Goal: Task Accomplishment & Management: Complete application form

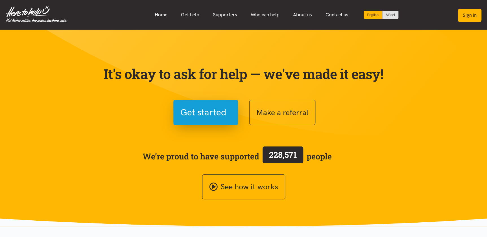
click at [468, 16] on button "Sign in" at bounding box center [469, 15] width 23 height 13
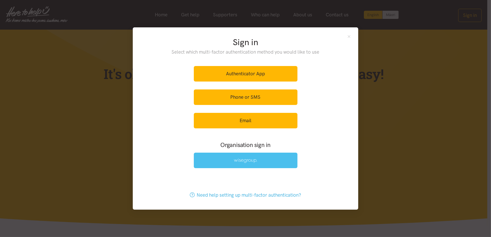
click at [231, 160] on link at bounding box center [246, 161] width 104 height 16
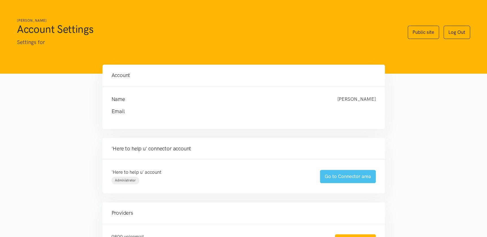
click at [347, 175] on link "Go to Connector area" at bounding box center [348, 176] width 56 height 13
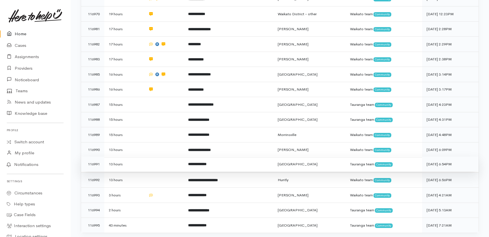
scroll to position [205, 0]
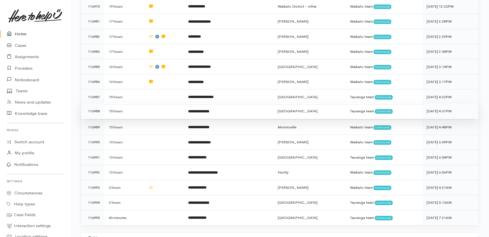
drag, startPoint x: 157, startPoint y: 72, endPoint x: 161, endPoint y: 86, distance: 14.5
click at [157, 90] on td at bounding box center [164, 97] width 40 height 15
click at [161, 104] on td at bounding box center [164, 111] width 40 height 15
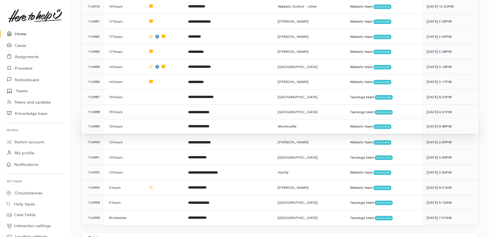
click at [158, 119] on td at bounding box center [164, 126] width 40 height 15
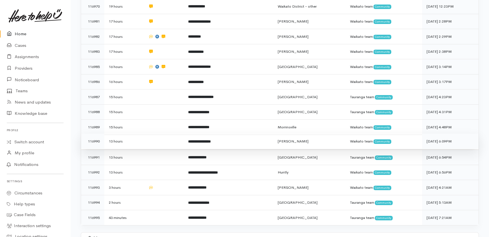
click at [159, 134] on td at bounding box center [164, 141] width 40 height 15
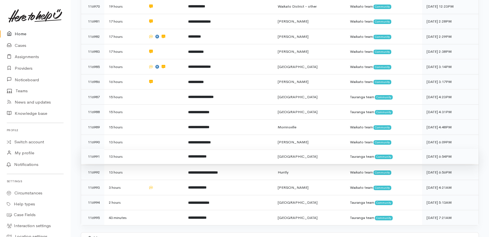
click at [157, 149] on td at bounding box center [164, 156] width 40 height 15
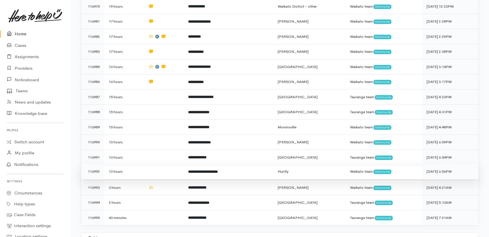
click at [166, 164] on td at bounding box center [164, 171] width 40 height 15
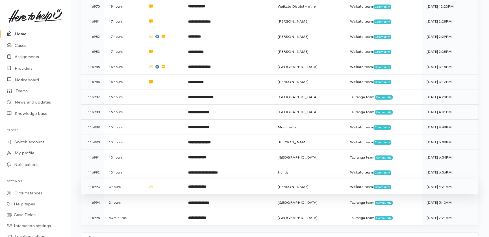
click at [169, 179] on td at bounding box center [164, 186] width 40 height 15
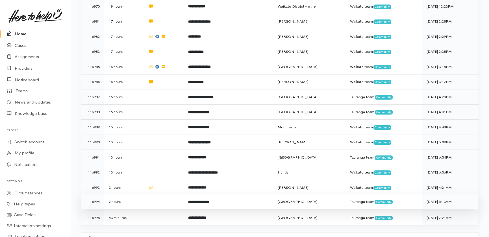
click at [170, 194] on td at bounding box center [164, 201] width 40 height 15
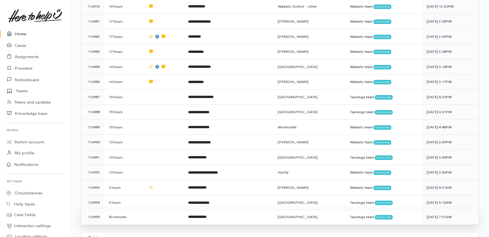
click at [150, 210] on td at bounding box center [164, 217] width 40 height 15
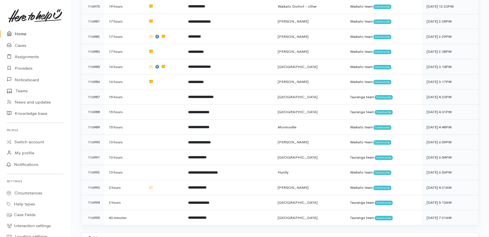
click at [20, 34] on link "Home" at bounding box center [35, 34] width 70 height 12
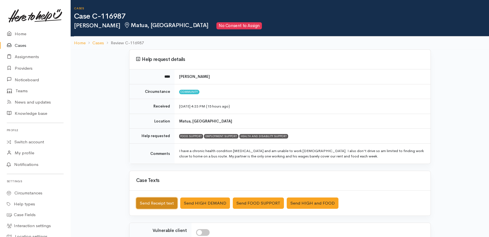
click at [153, 203] on button "Send Receipt text" at bounding box center [156, 204] width 41 height 12
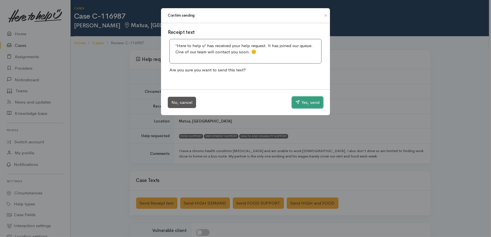
click at [302, 104] on button "Yes, send" at bounding box center [307, 103] width 31 height 12
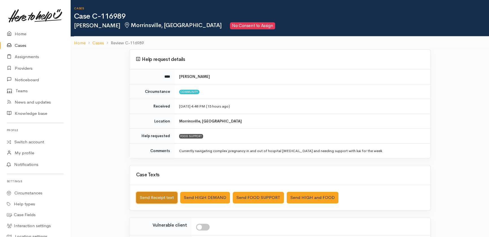
click at [152, 197] on button "Send Receipt text" at bounding box center [156, 198] width 41 height 12
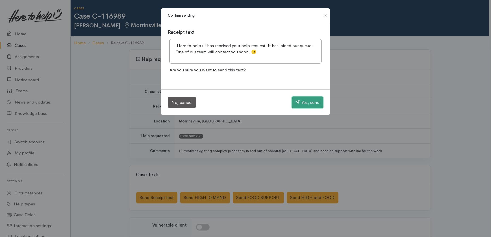
click at [306, 104] on button "Yes, send" at bounding box center [307, 103] width 31 height 12
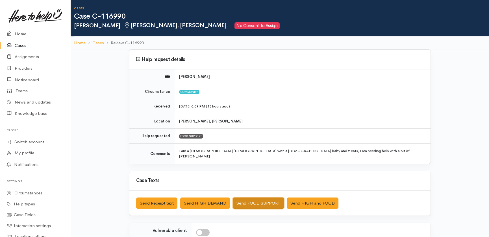
click at [259, 198] on button "Send FOOD SUPPORT" at bounding box center [258, 204] width 51 height 12
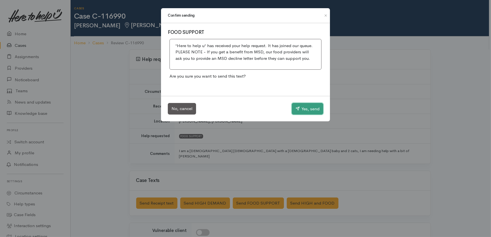
click at [302, 110] on button "Yes, send" at bounding box center [307, 109] width 31 height 12
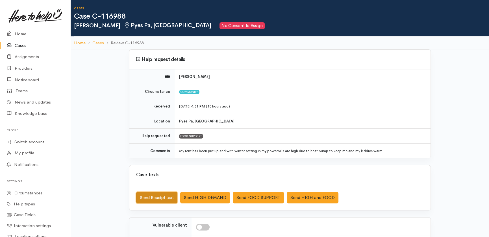
click at [157, 198] on button "Send Receipt text" at bounding box center [156, 198] width 41 height 12
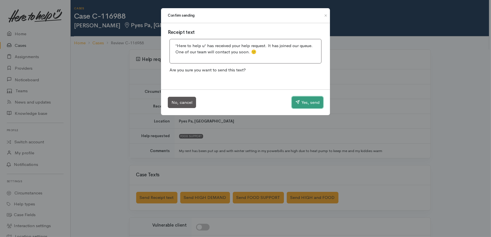
click at [313, 103] on button "Yes, send" at bounding box center [307, 103] width 31 height 12
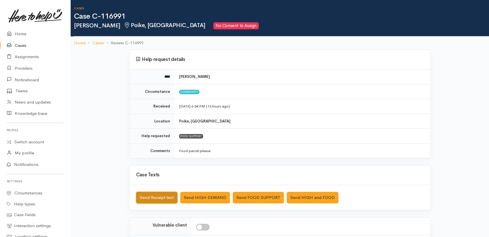
click at [161, 196] on button "Send Receipt text" at bounding box center [156, 198] width 41 height 12
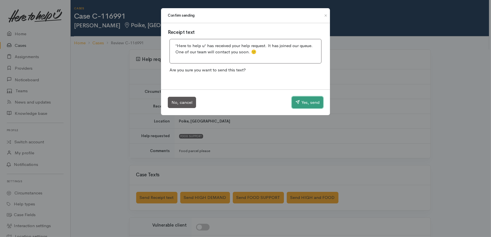
click at [305, 99] on button "Yes, send" at bounding box center [307, 103] width 31 height 12
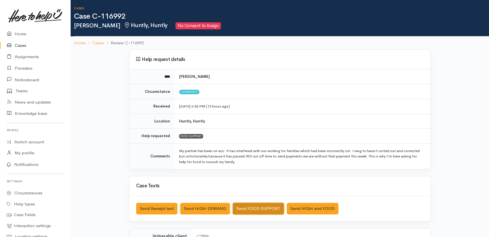
click at [255, 207] on button "Send FOOD SUPPORT" at bounding box center [258, 209] width 51 height 12
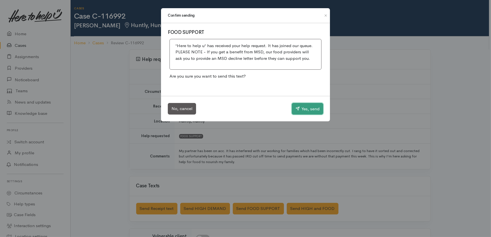
click at [300, 107] on button "Yes, send" at bounding box center [307, 109] width 31 height 12
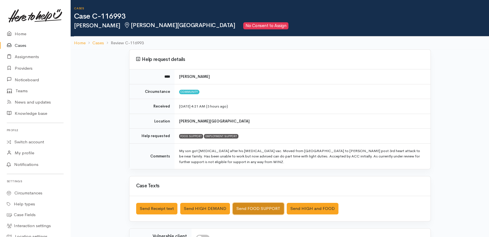
click at [251, 207] on button "Send FOOD SUPPORT" at bounding box center [258, 209] width 51 height 12
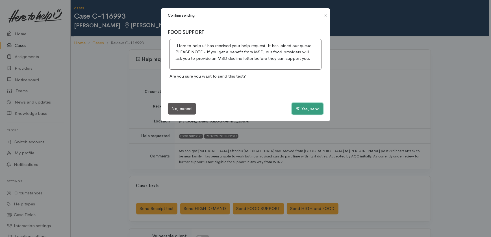
click at [308, 104] on button "Yes, send" at bounding box center [307, 109] width 31 height 12
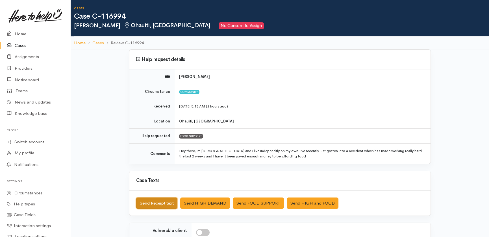
click at [150, 206] on button "Send Receipt text" at bounding box center [156, 204] width 41 height 12
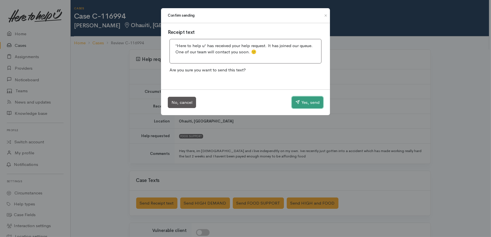
click at [311, 103] on button "Yes, send" at bounding box center [307, 103] width 31 height 12
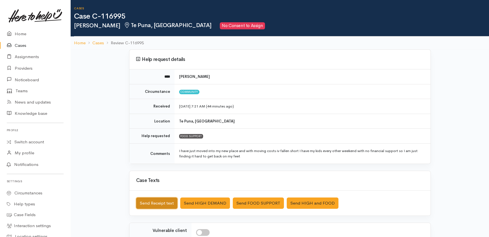
click at [152, 205] on button "Send Receipt text" at bounding box center [156, 204] width 41 height 12
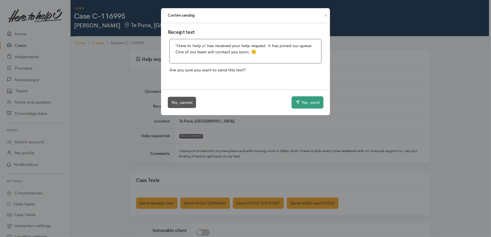
click at [305, 101] on button "Yes, send" at bounding box center [307, 103] width 31 height 12
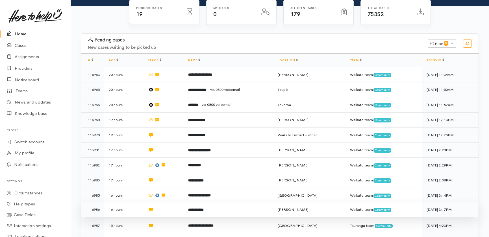
scroll to position [77, 0]
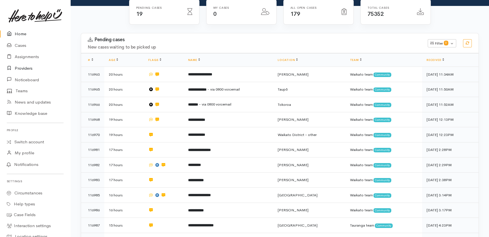
drag, startPoint x: 22, startPoint y: 67, endPoint x: 13, endPoint y: 69, distance: 9.0
click at [22, 67] on link "Providers" at bounding box center [35, 69] width 70 height 12
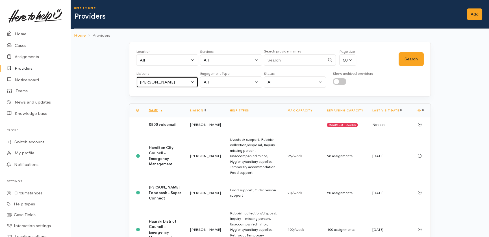
click at [169, 82] on div "[PERSON_NAME]" at bounding box center [165, 82] width 50 height 6
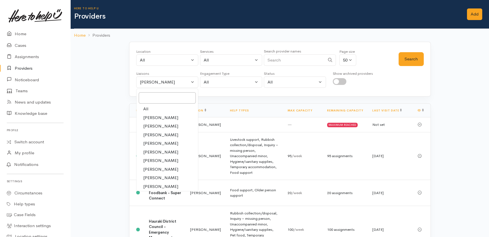
click at [149, 107] on link "All" at bounding box center [167, 109] width 62 height 9
select select "null"
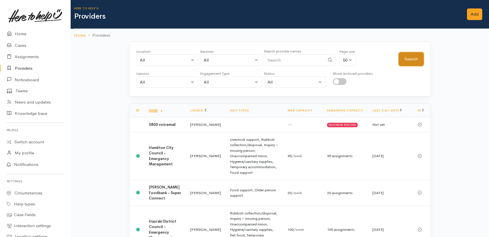
click at [415, 58] on button "Search" at bounding box center [410, 59] width 25 height 14
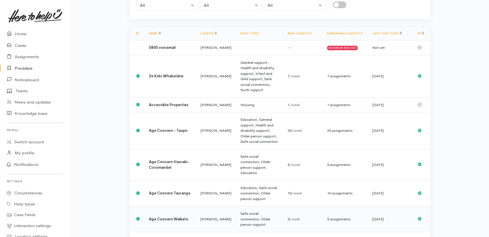
scroll to position [103, 0]
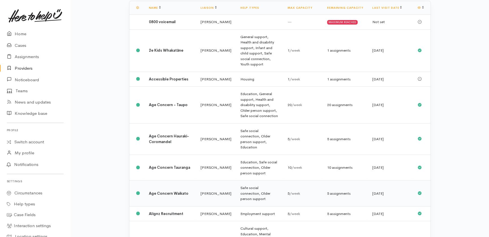
click at [155, 191] on b "Age Concern Waikato" at bounding box center [169, 193] width 40 height 5
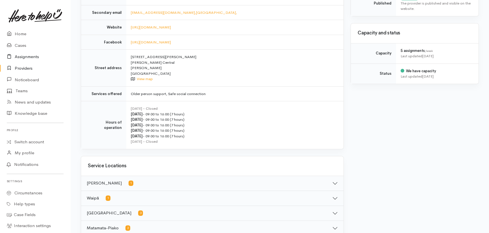
scroll to position [180, 0]
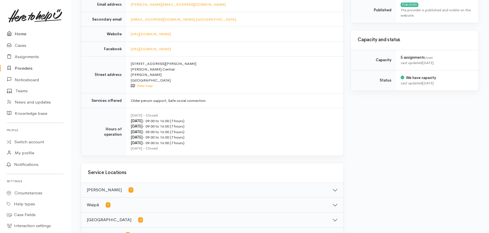
click at [20, 33] on link "Home" at bounding box center [35, 34] width 70 height 12
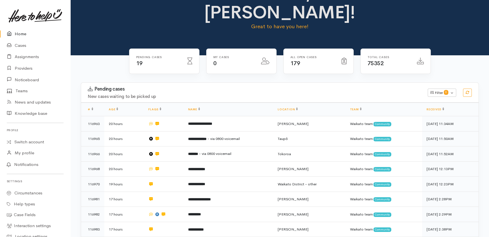
scroll to position [103, 0]
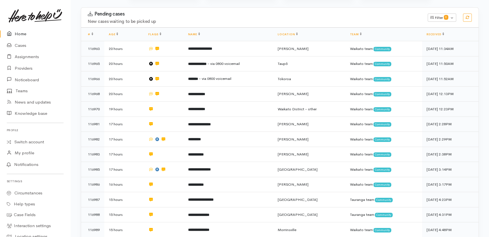
click at [17, 33] on link "Home" at bounding box center [35, 34] width 70 height 12
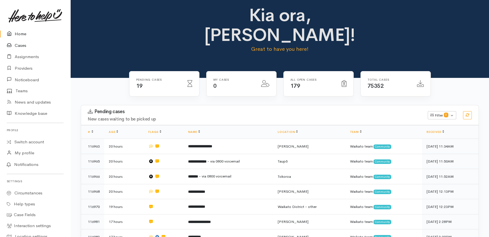
scroll to position [5, 0]
click at [21, 43] on link "Cases" at bounding box center [35, 46] width 70 height 12
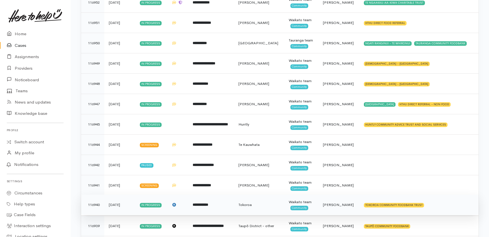
scroll to position [922, 0]
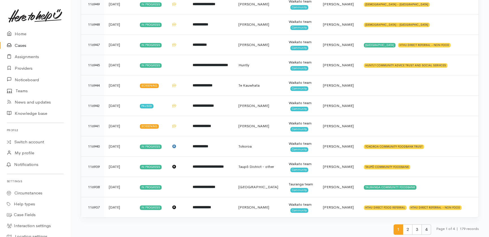
click at [424, 228] on span "4" at bounding box center [426, 229] width 10 height 10
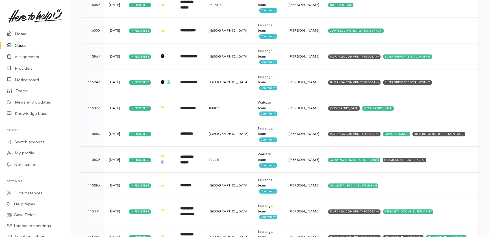
scroll to position [655, 0]
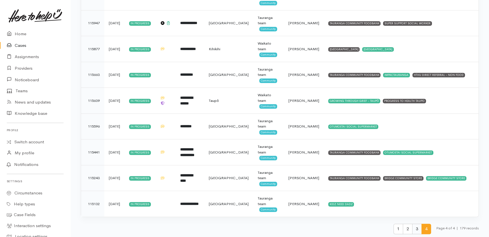
click at [416, 228] on span "3" at bounding box center [417, 229] width 10 height 10
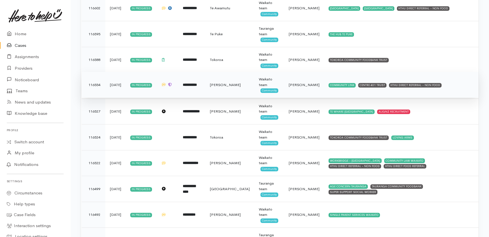
scroll to position [719, 0]
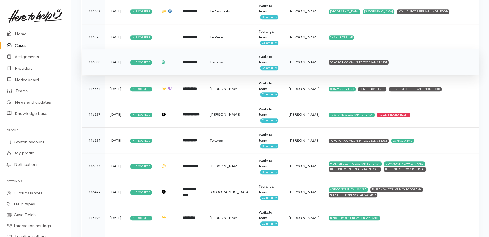
click at [291, 63] on span "[PERSON_NAME]" at bounding box center [304, 62] width 31 height 5
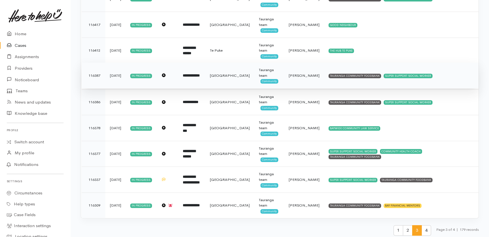
scroll to position [1197, 0]
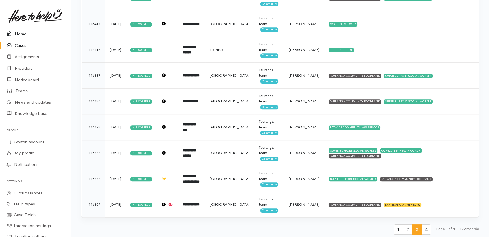
click at [20, 33] on link "Home" at bounding box center [35, 34] width 70 height 12
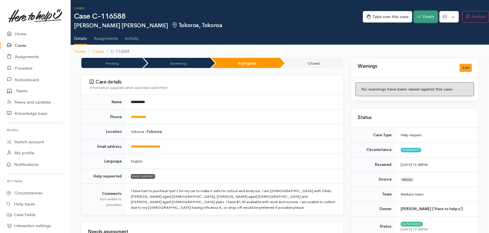
click at [424, 18] on button "Finish" at bounding box center [426, 17] width 24 height 12
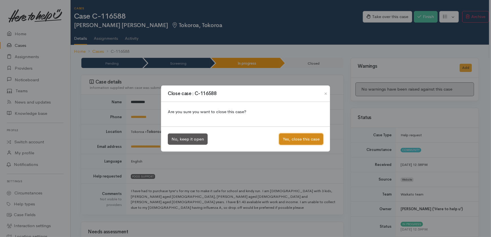
click at [307, 140] on button "Yes, close this case" at bounding box center [301, 140] width 44 height 12
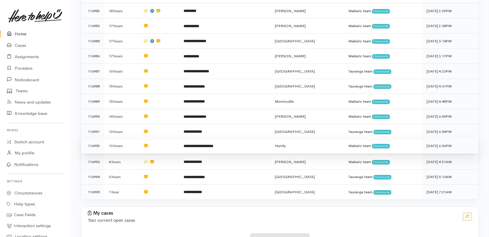
scroll to position [236, 0]
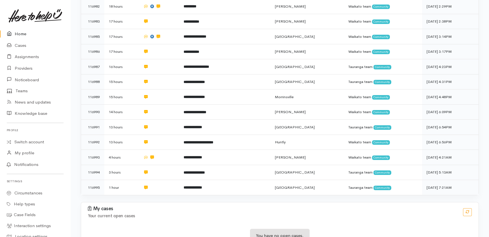
click at [24, 34] on link "Home" at bounding box center [35, 34] width 70 height 12
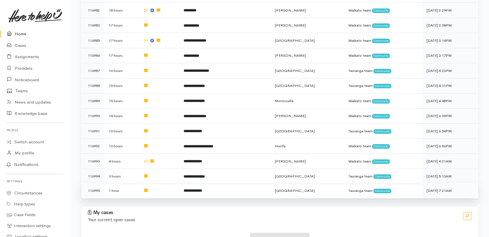
scroll to position [236, 0]
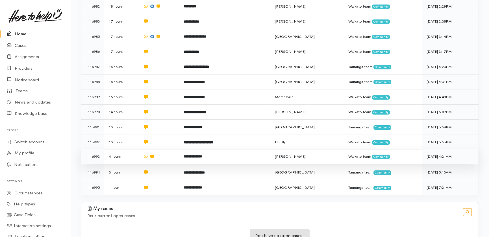
click at [254, 149] on td "**********" at bounding box center [224, 156] width 91 height 15
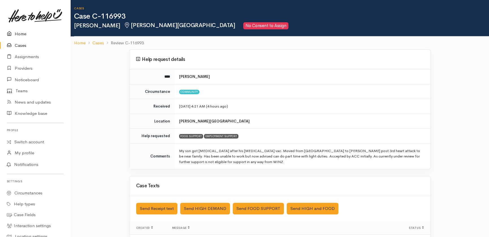
click at [23, 34] on link "Home" at bounding box center [35, 34] width 70 height 12
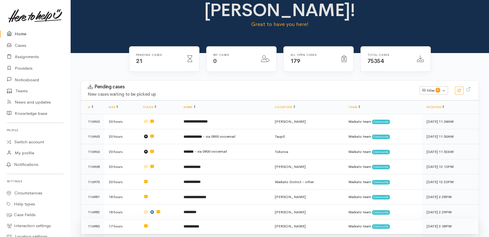
scroll to position [77, 0]
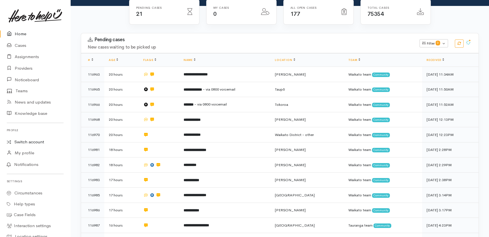
click at [35, 140] on link "Switch account" at bounding box center [35, 142] width 70 height 11
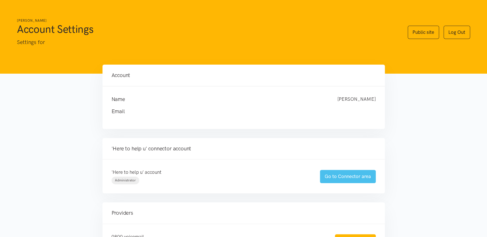
scroll to position [51, 0]
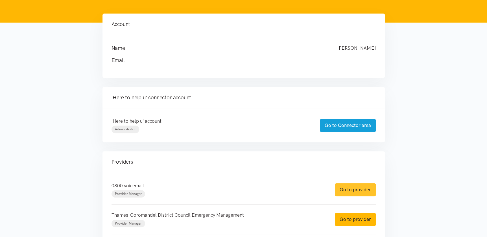
click at [356, 191] on link "Go to provider" at bounding box center [355, 189] width 41 height 13
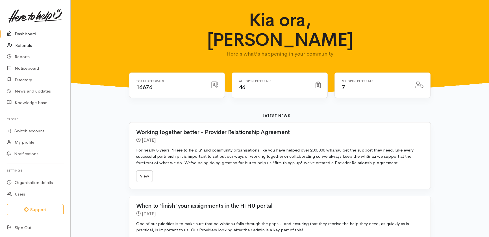
click at [20, 47] on link "Referrals" at bounding box center [35, 46] width 70 height 12
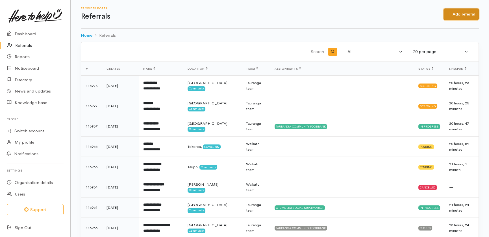
click at [464, 11] on link "Add referral" at bounding box center [460, 14] width 35 height 12
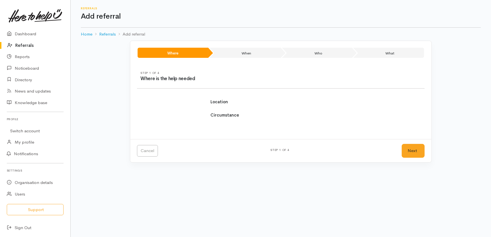
select select
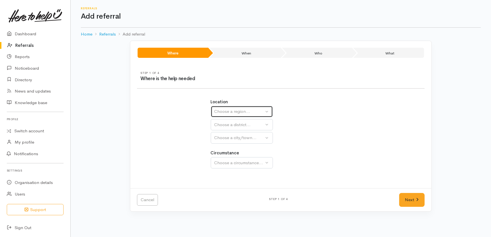
click at [235, 109] on div "Choose a region..." at bounding box center [239, 111] width 50 height 6
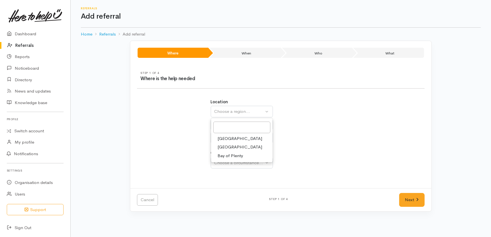
click at [230, 148] on span "Waikato" at bounding box center [240, 147] width 45 height 6
select select "3"
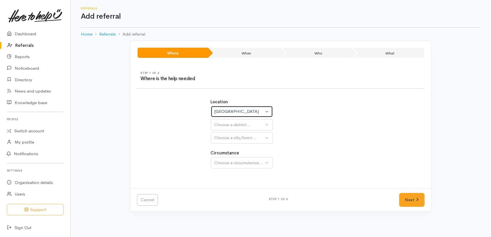
select select
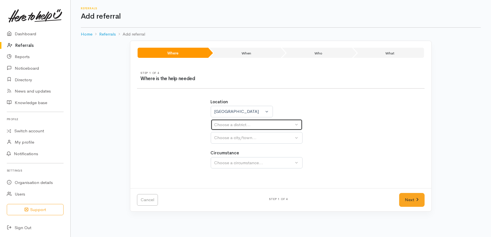
click at [234, 124] on div "Choose a district..." at bounding box center [253, 125] width 79 height 6
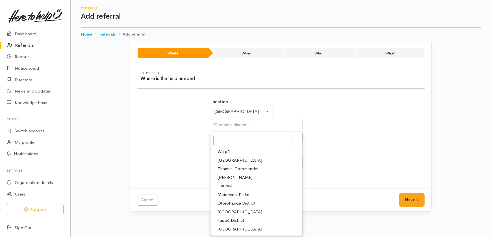
click at [224, 175] on span "[PERSON_NAME]" at bounding box center [235, 178] width 35 height 6
select select "4"
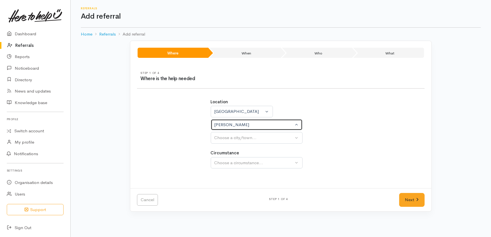
select select
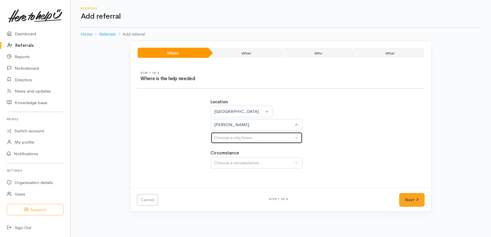
click at [227, 137] on div "Choose a city/town..." at bounding box center [253, 138] width 79 height 6
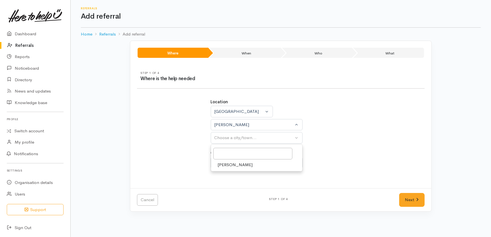
click at [226, 164] on span "[PERSON_NAME]" at bounding box center [235, 165] width 35 height 6
select select "1"
click at [224, 161] on div "Choose a circumstance..." at bounding box center [253, 163] width 79 height 6
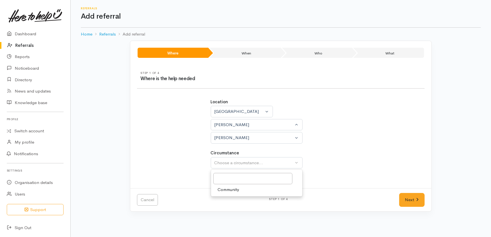
click at [228, 191] on span "Community" at bounding box center [228, 190] width 21 height 6
select select "2"
click at [411, 200] on link "Next" at bounding box center [411, 200] width 25 height 14
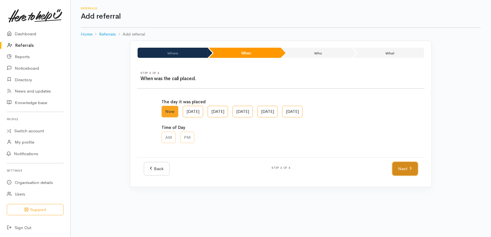
click at [401, 164] on link "Next" at bounding box center [404, 169] width 25 height 14
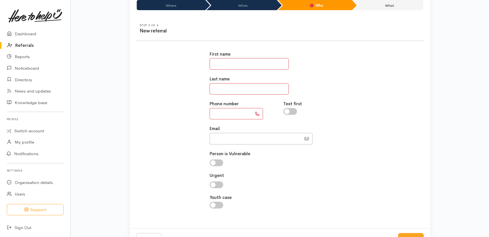
scroll to position [43, 0]
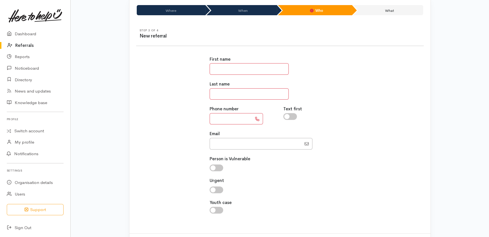
drag, startPoint x: 244, startPoint y: 74, endPoint x: 246, endPoint y: 67, distance: 7.1
click at [245, 71] on input "text" at bounding box center [249, 69] width 79 height 12
type input "**********"
type input "*****"
type input "**********"
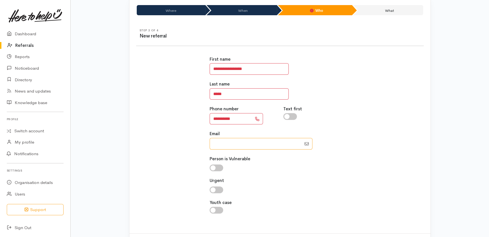
type input "heatherinthetron@gmail.com"
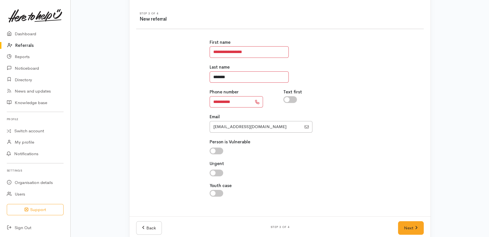
scroll to position [68, 0]
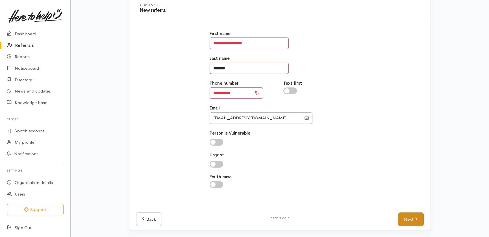
type input "*******"
click at [404, 215] on link "Next" at bounding box center [410, 220] width 25 height 14
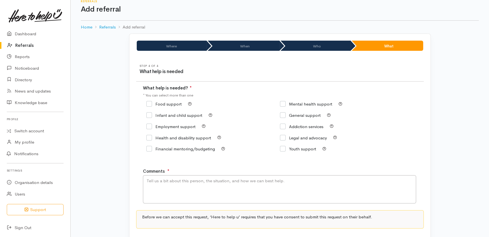
scroll to position [0, 0]
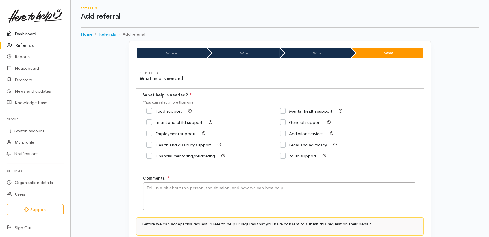
click at [25, 34] on link "Dashboard" at bounding box center [35, 34] width 70 height 12
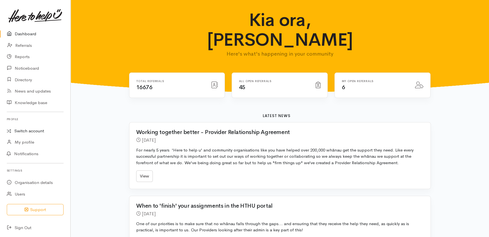
click at [34, 132] on link "Switch account" at bounding box center [35, 131] width 70 height 11
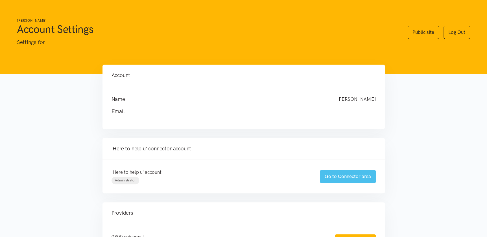
click at [353, 172] on link "Go to Connector area" at bounding box center [348, 176] width 56 height 13
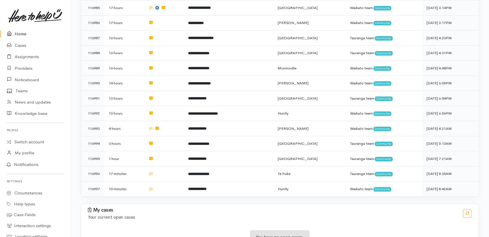
scroll to position [265, 0]
